Goal: Check status: Check status

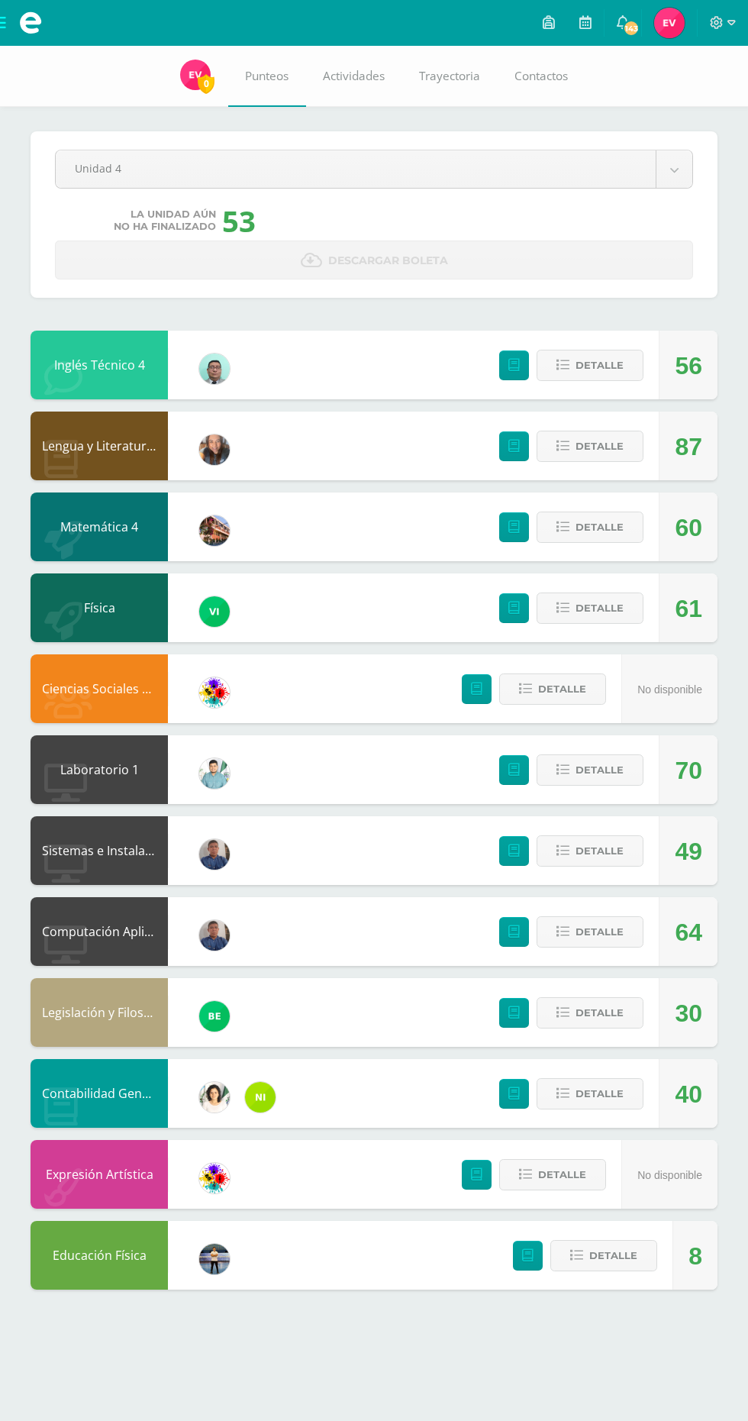
click at [0, 743] on div "Pendiente Unidad 4 Unidad 1 Unidad 2 Unidad 3 Unidad 4 La unidad aún no ha fina…" at bounding box center [374, 683] width 748 height 1274
click at [617, 460] on span "Detalle" at bounding box center [600, 446] width 48 height 28
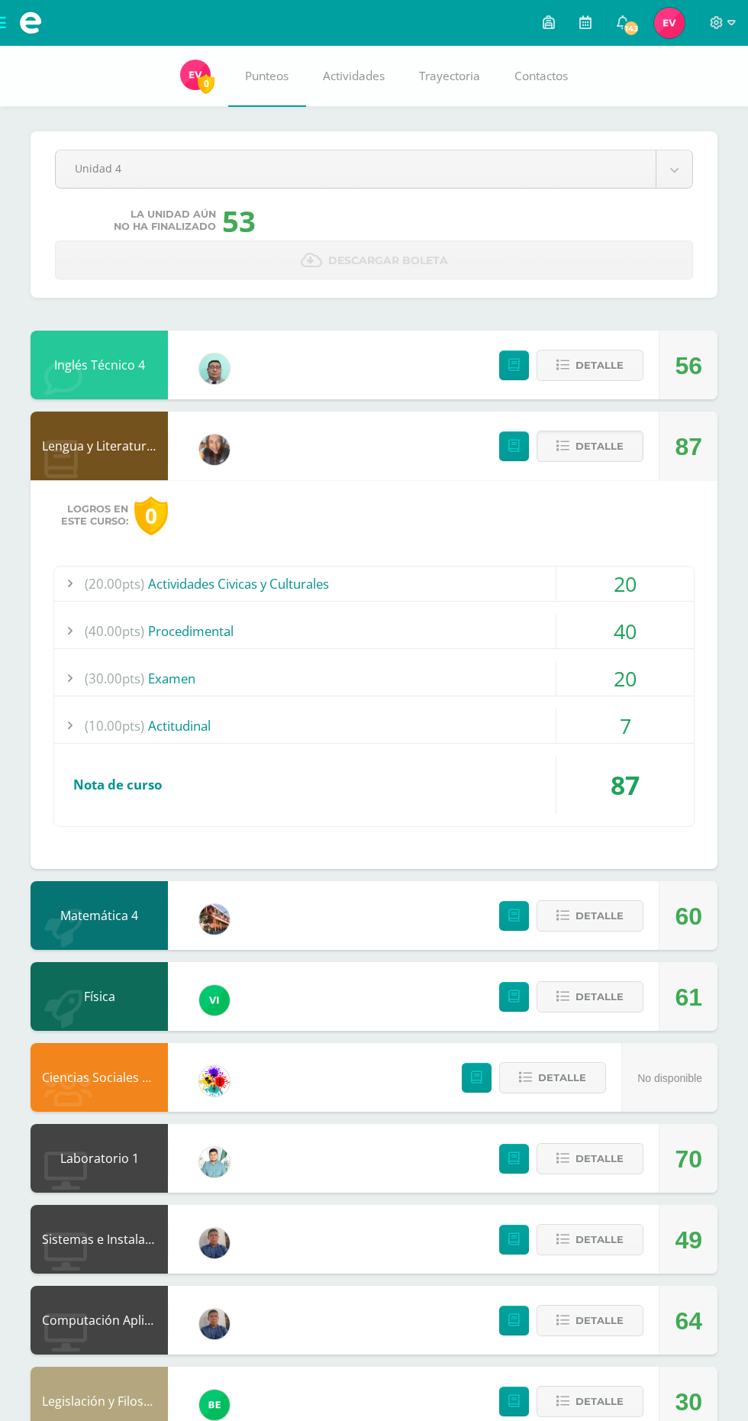
click at [586, 449] on span "Detalle" at bounding box center [600, 446] width 48 height 28
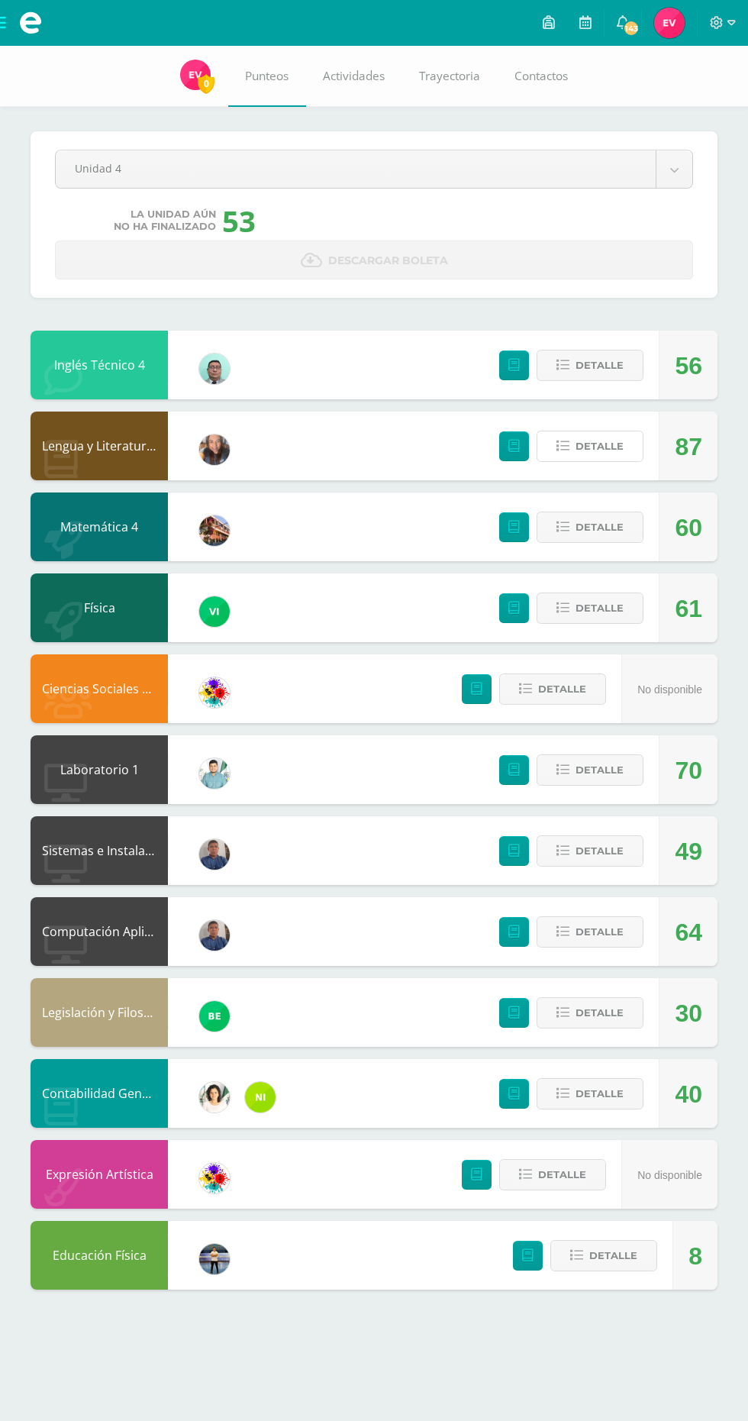
click at [603, 450] on span "Detalle" at bounding box center [600, 446] width 48 height 28
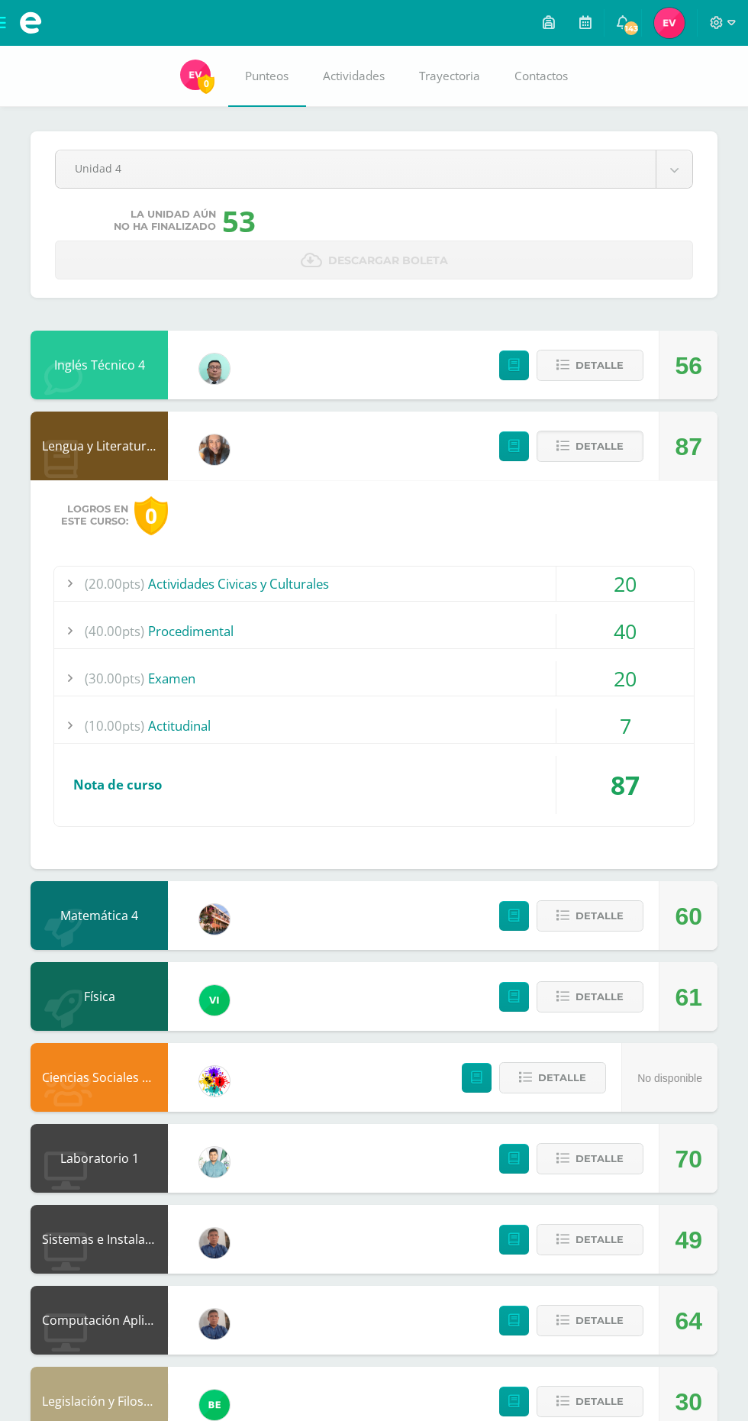
click at [584, 454] on span "Detalle" at bounding box center [600, 446] width 48 height 28
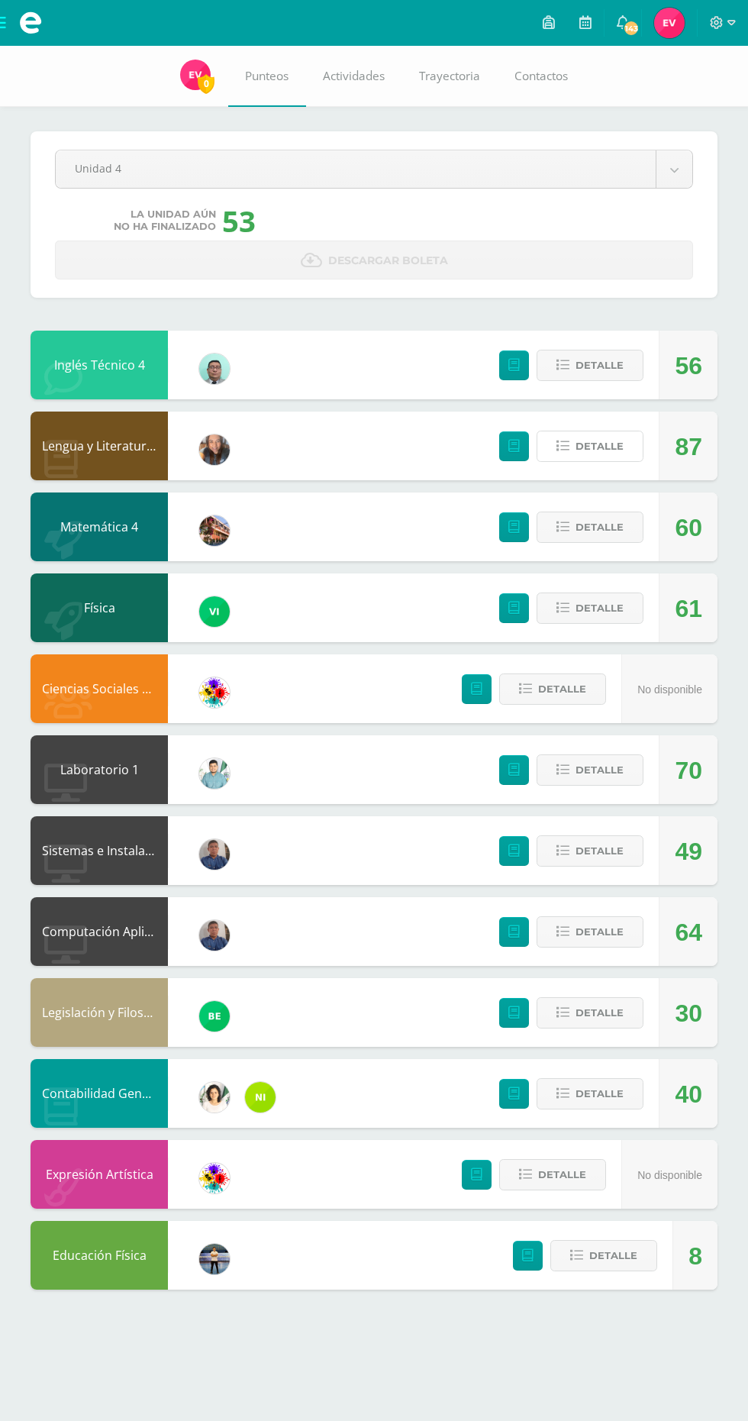
click at [618, 457] on span "Detalle" at bounding box center [600, 446] width 48 height 28
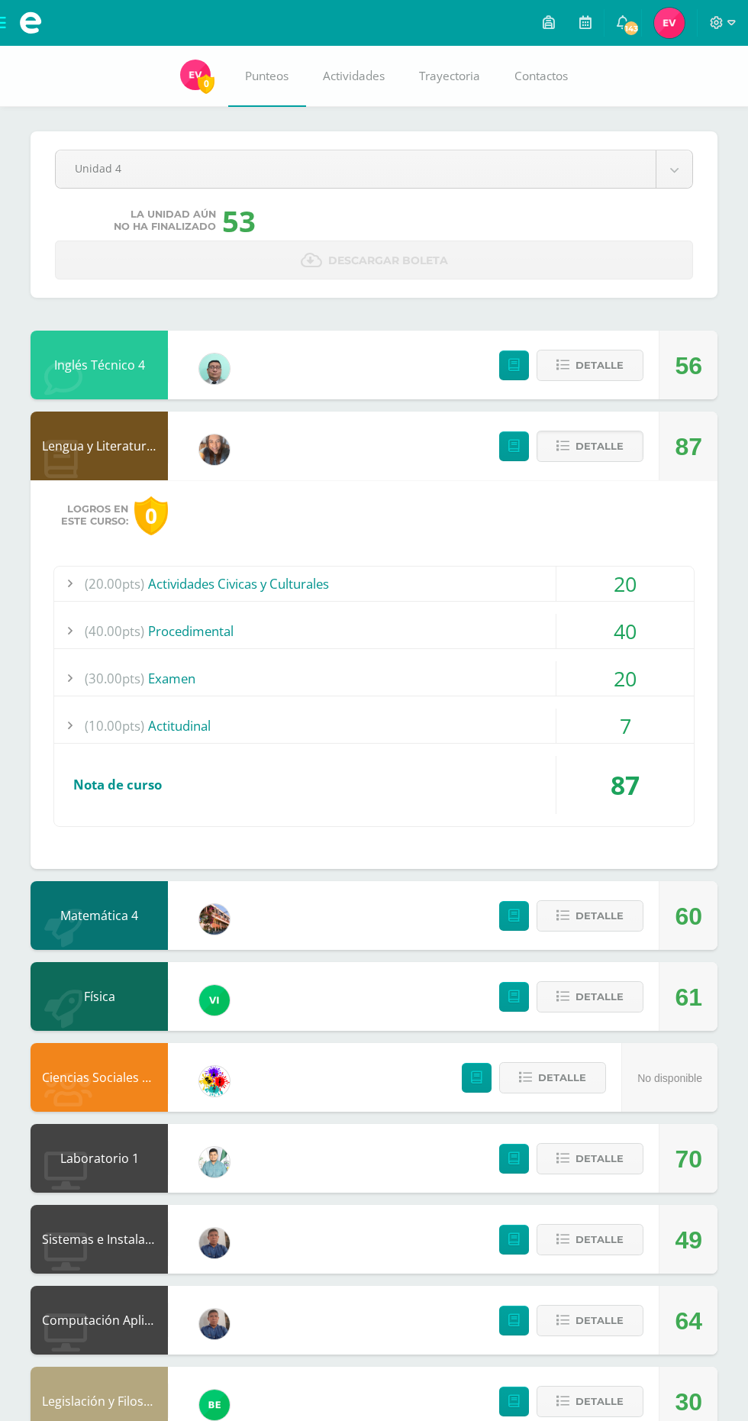
click at [605, 453] on span "Detalle" at bounding box center [600, 446] width 48 height 28
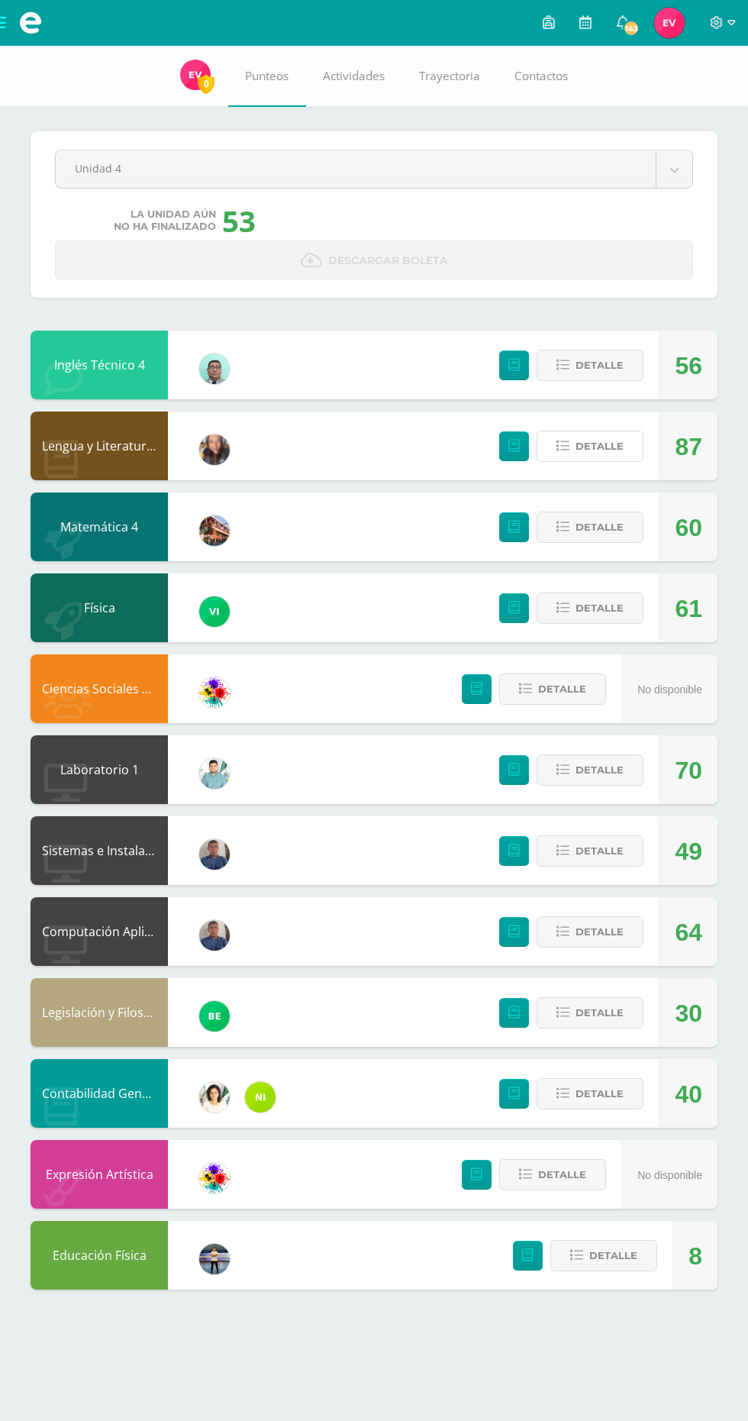
click at [582, 455] on span "Detalle" at bounding box center [600, 446] width 48 height 28
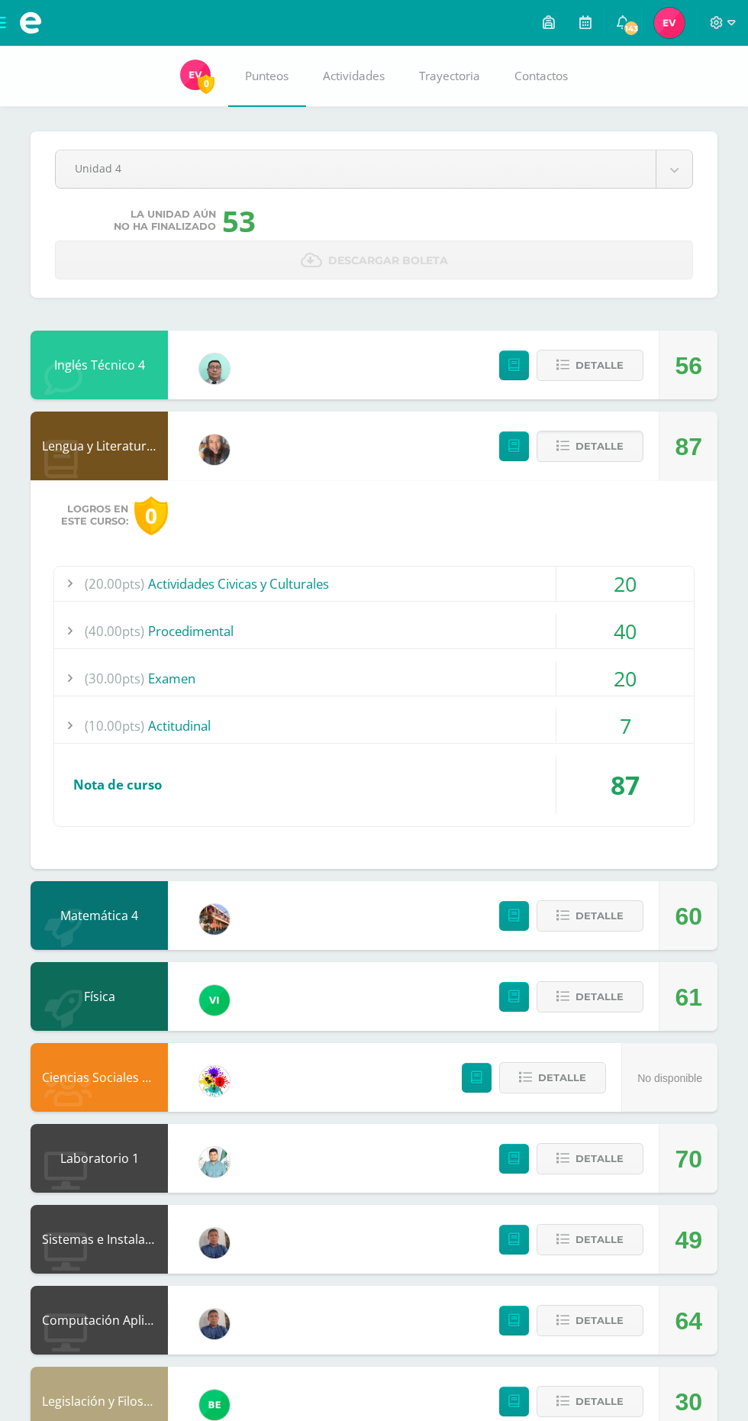
click at [592, 445] on span "Detalle" at bounding box center [600, 446] width 48 height 28
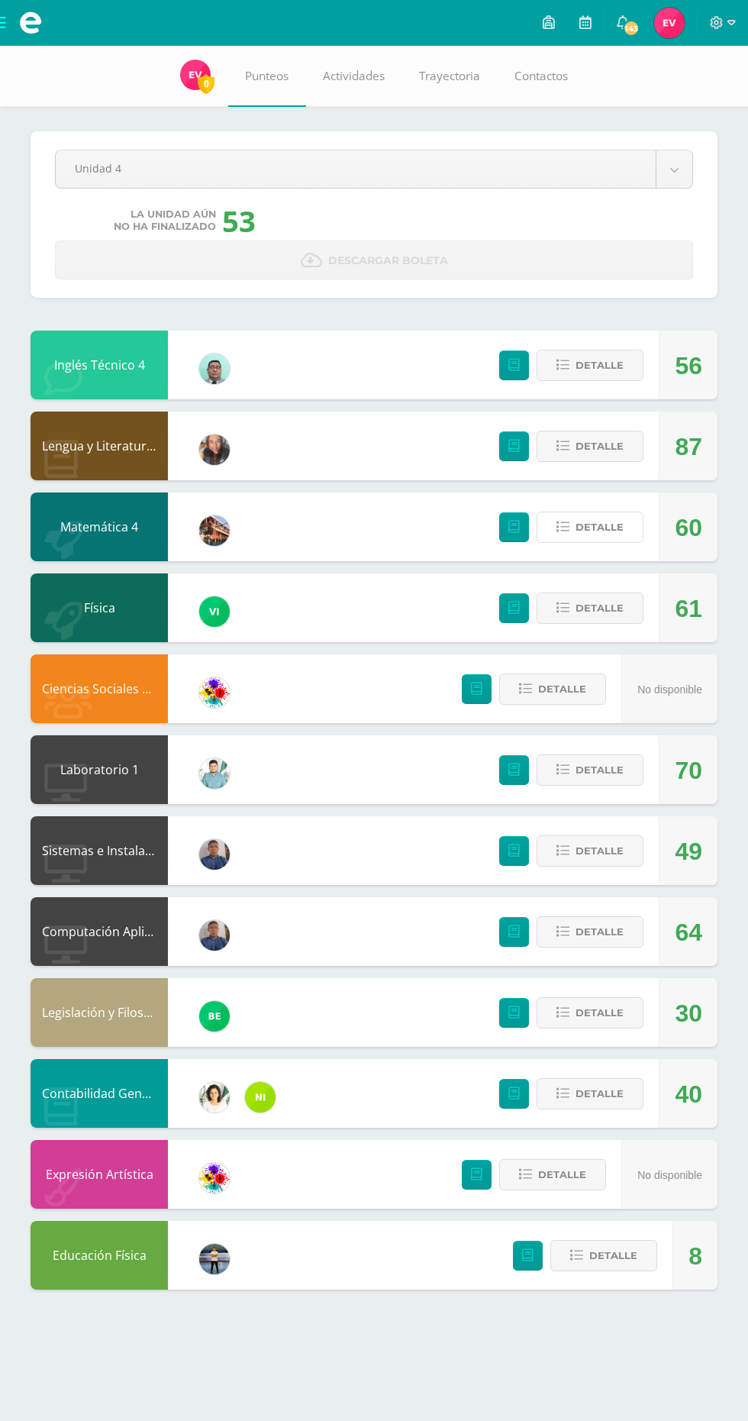
click at [562, 528] on icon at bounding box center [563, 527] width 13 height 13
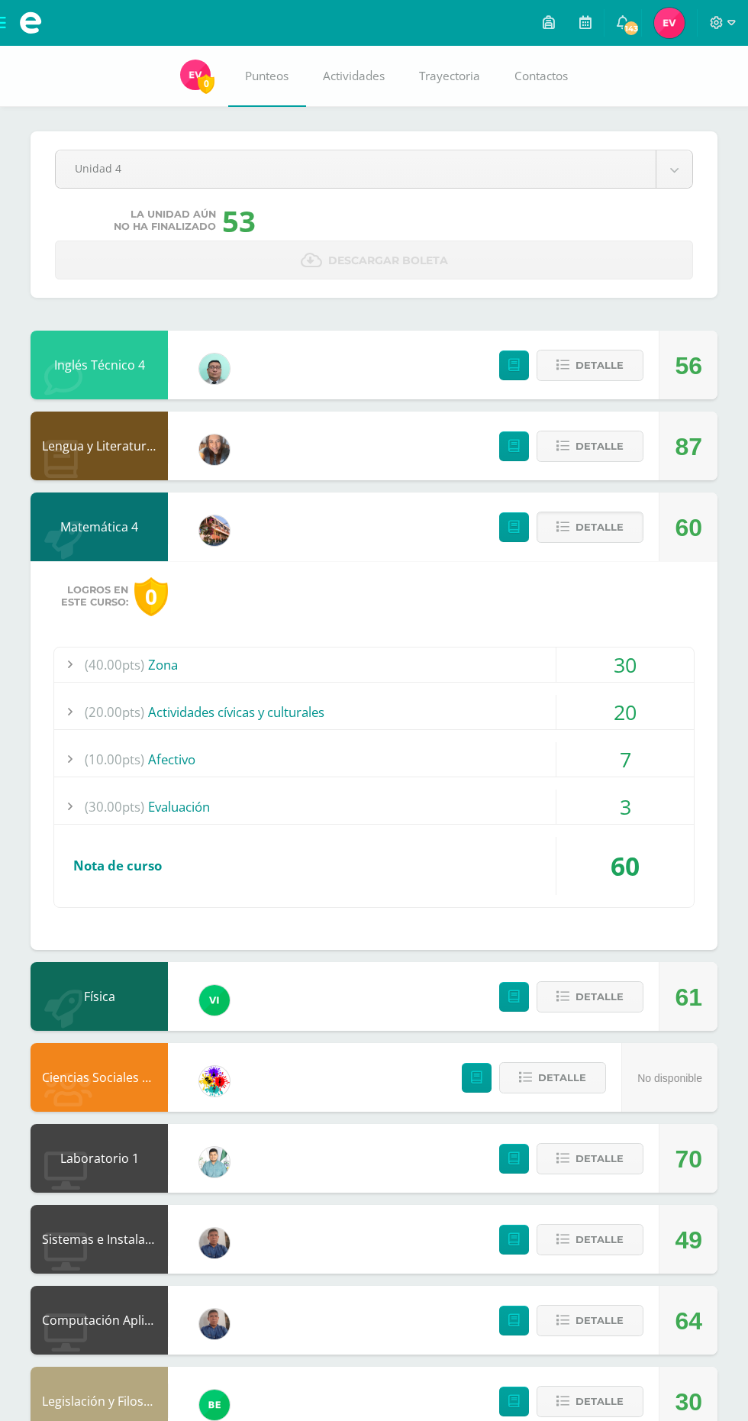
click at [576, 530] on span "Detalle" at bounding box center [600, 527] width 48 height 28
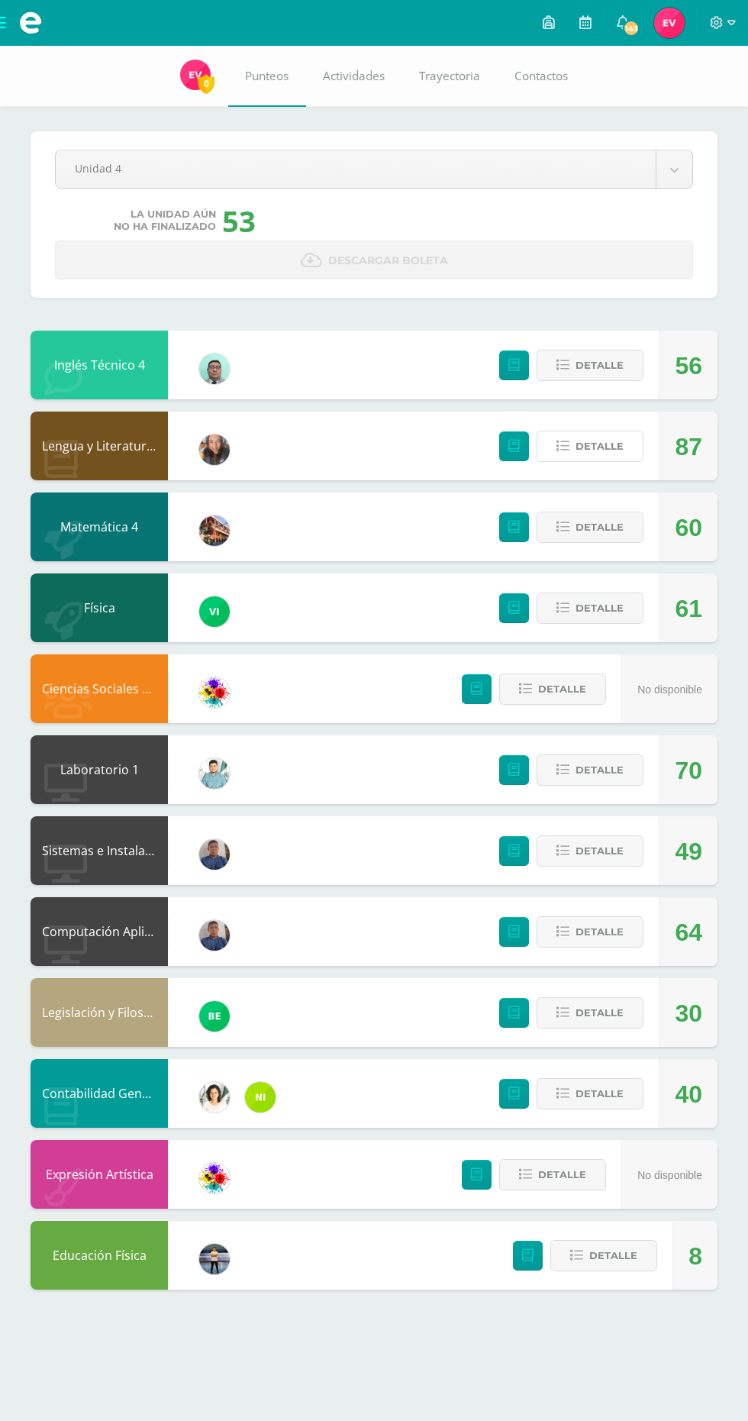
click at [624, 445] on button "Detalle" at bounding box center [590, 446] width 107 height 31
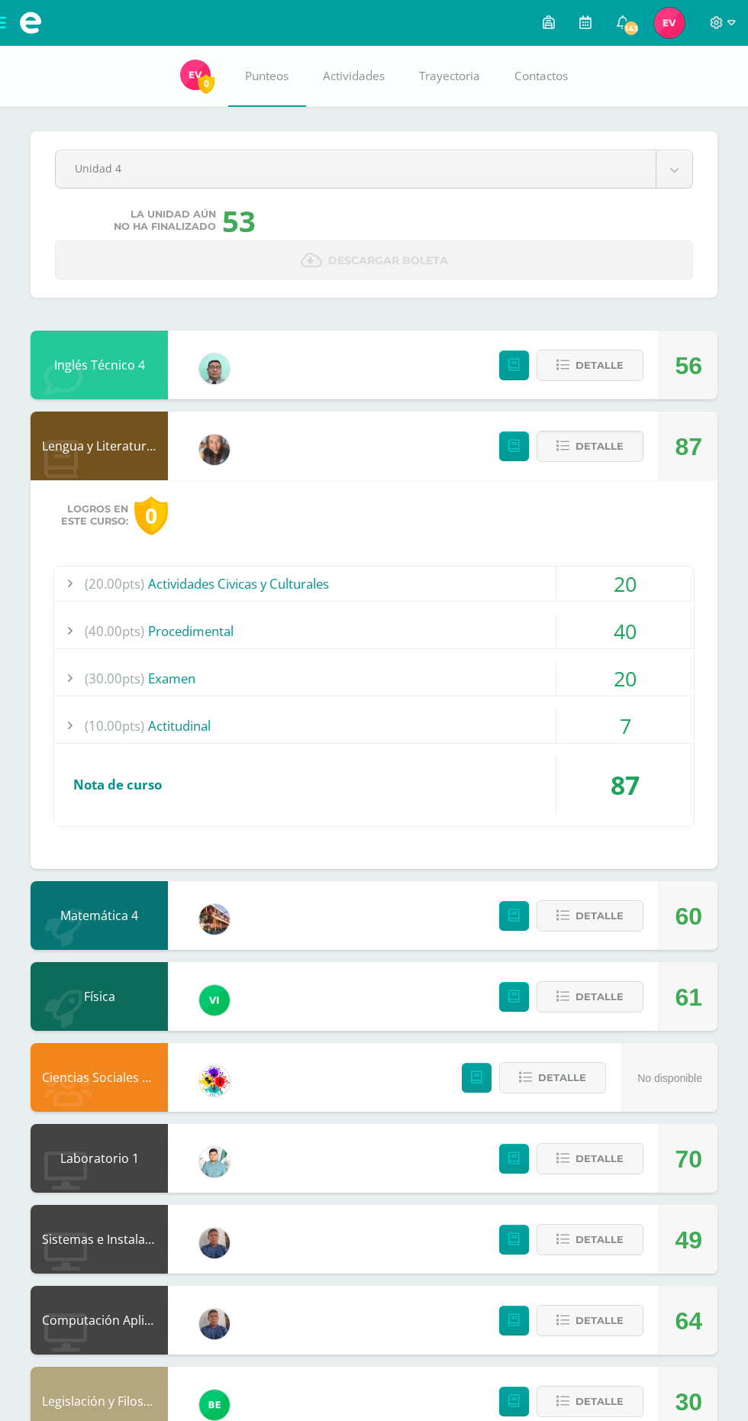
click at [611, 436] on span "Detalle" at bounding box center [600, 446] width 48 height 28
